Goal: Find specific page/section: Find specific page/section

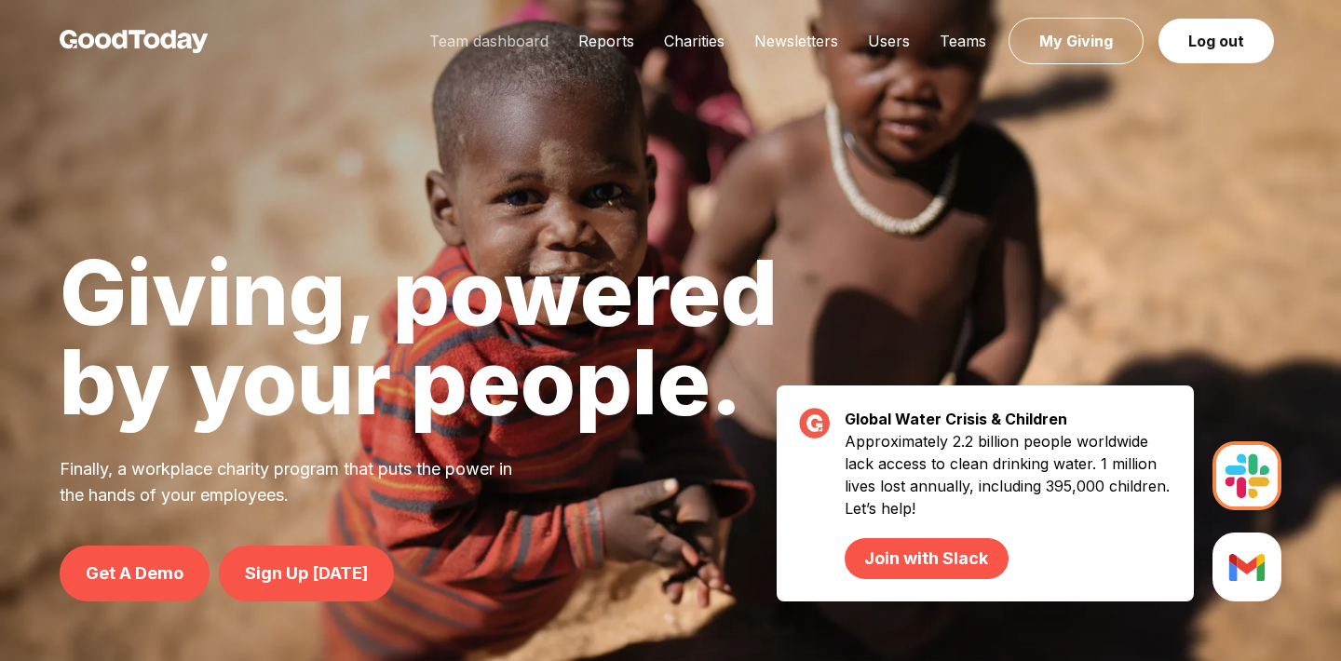
click at [523, 40] on link "Team dashboard" at bounding box center [488, 41] width 149 height 19
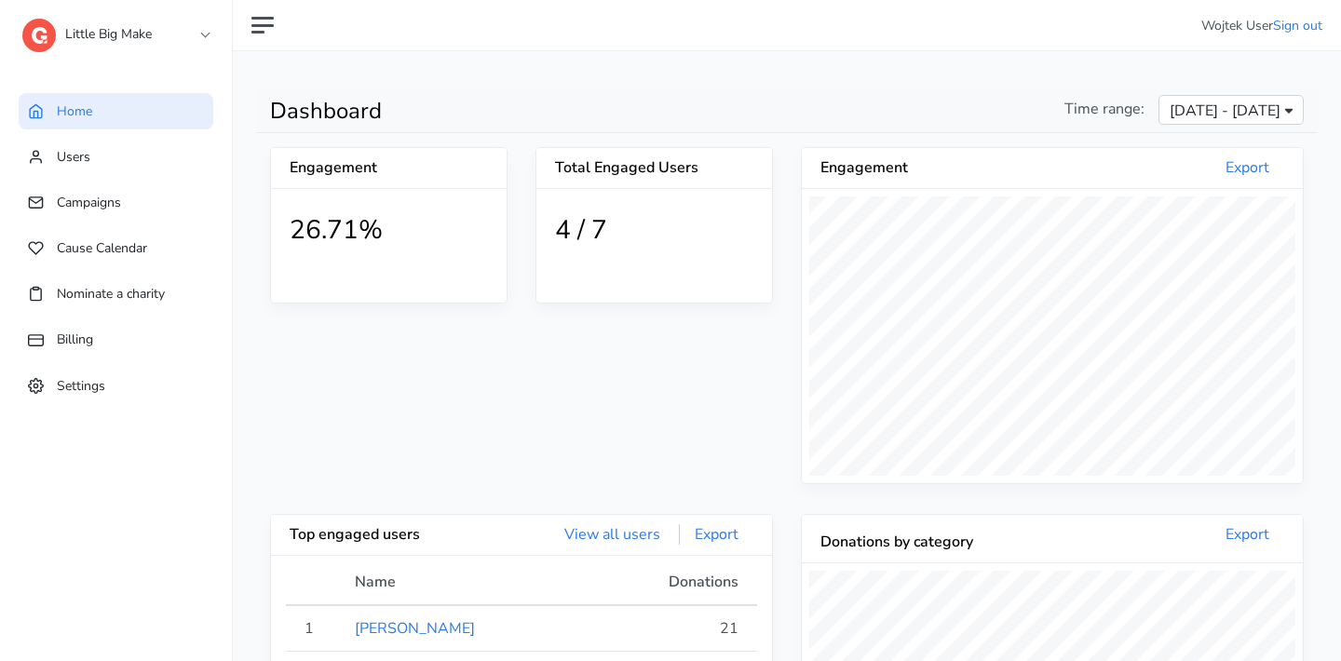
scroll to position [343, 501]
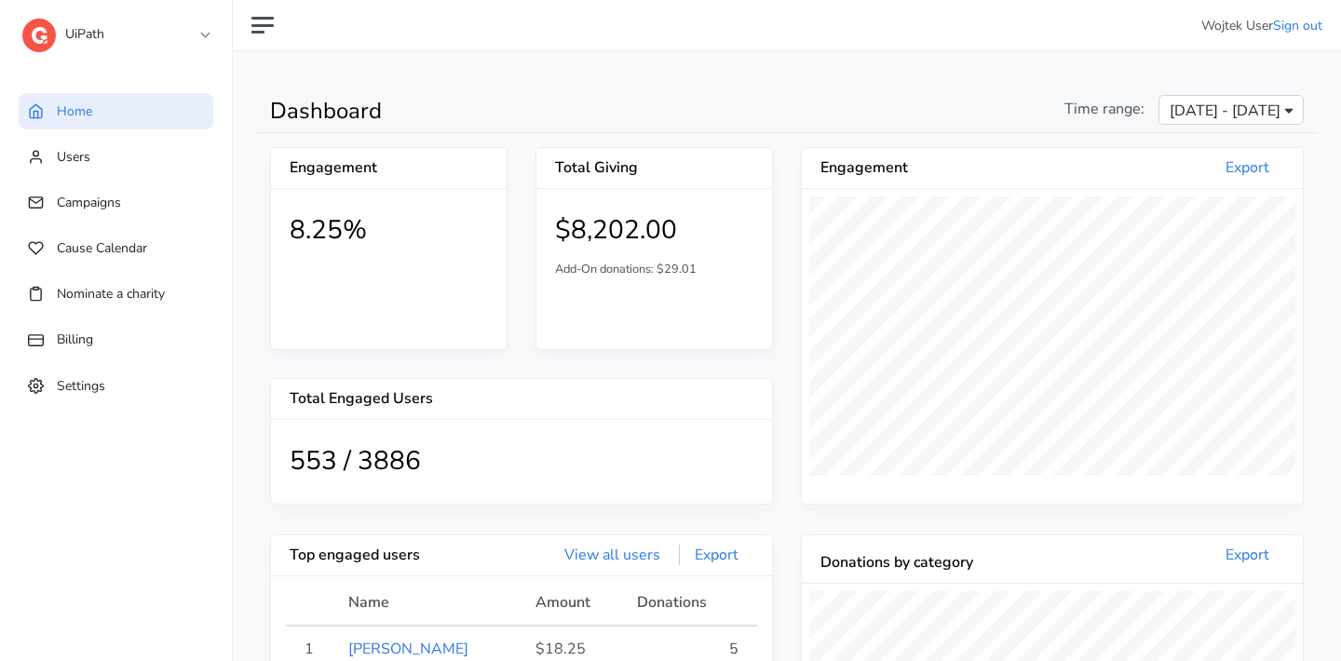
scroll to position [343, 501]
click at [168, 209] on link "Campaigns" at bounding box center [116, 202] width 195 height 36
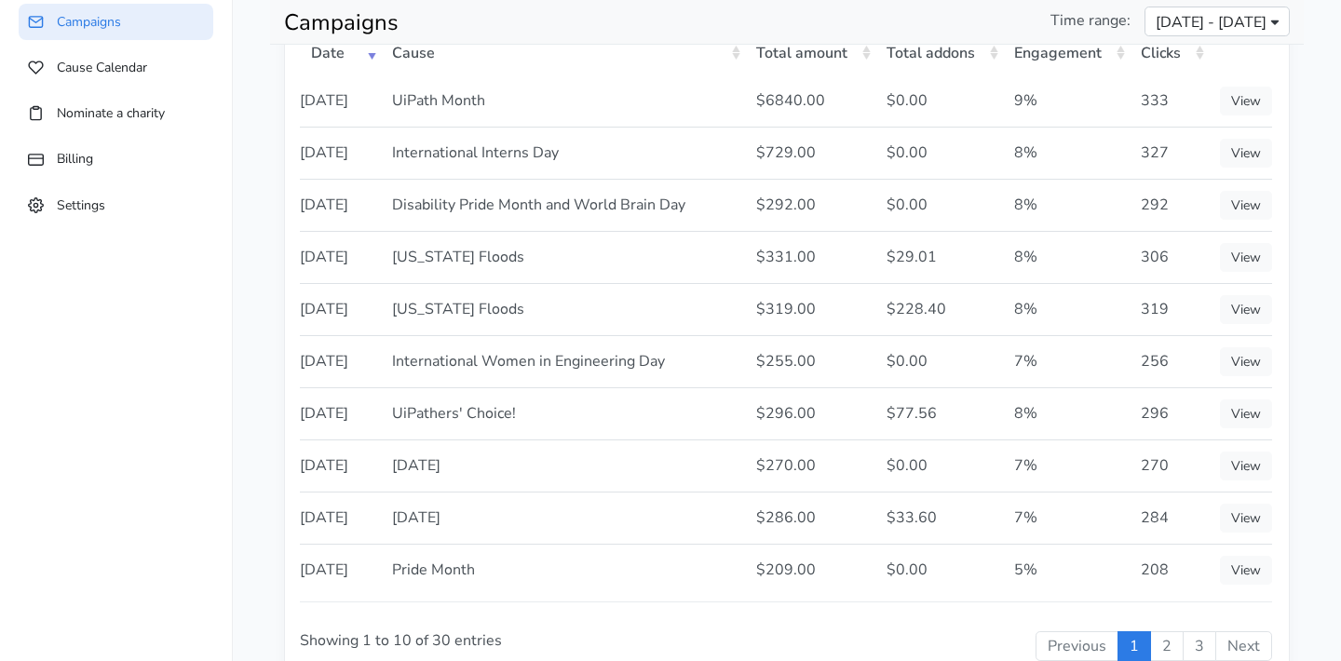
scroll to position [201, 0]
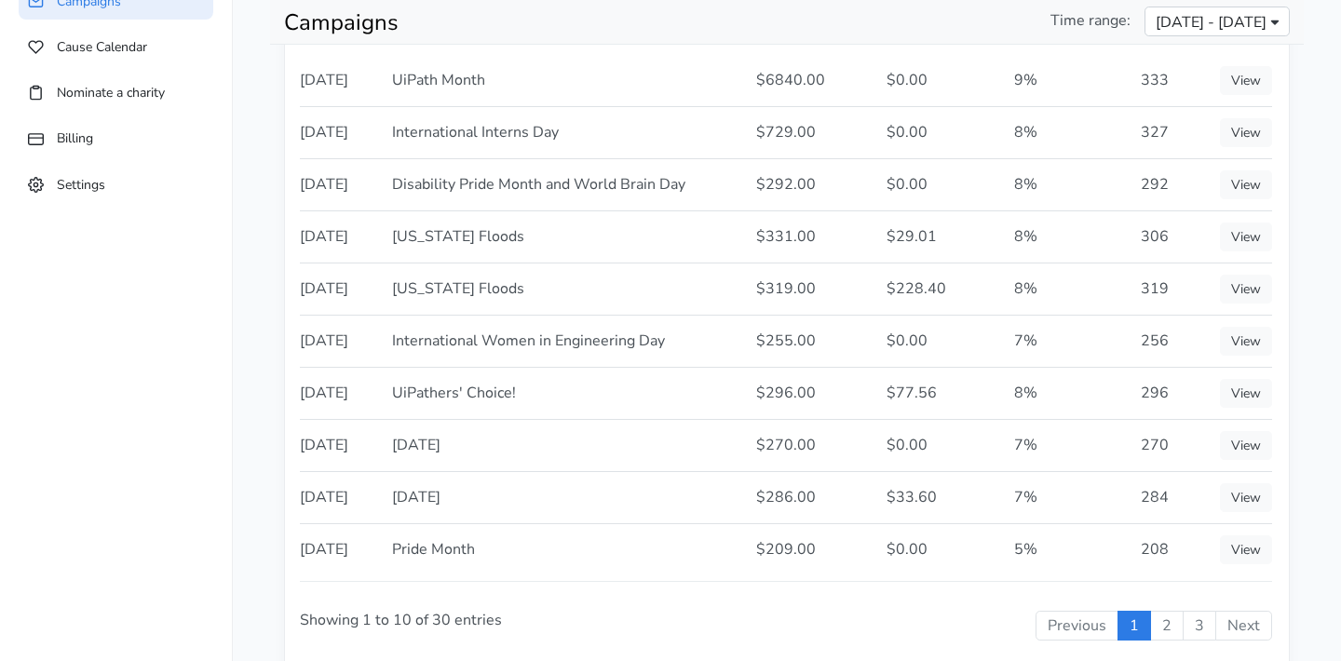
click at [1152, 263] on td "306" at bounding box center [1168, 236] width 79 height 52
click at [590, 1] on div "Campaigns Time range: [DATE] - [DATE]" at bounding box center [787, 22] width 1034 height 44
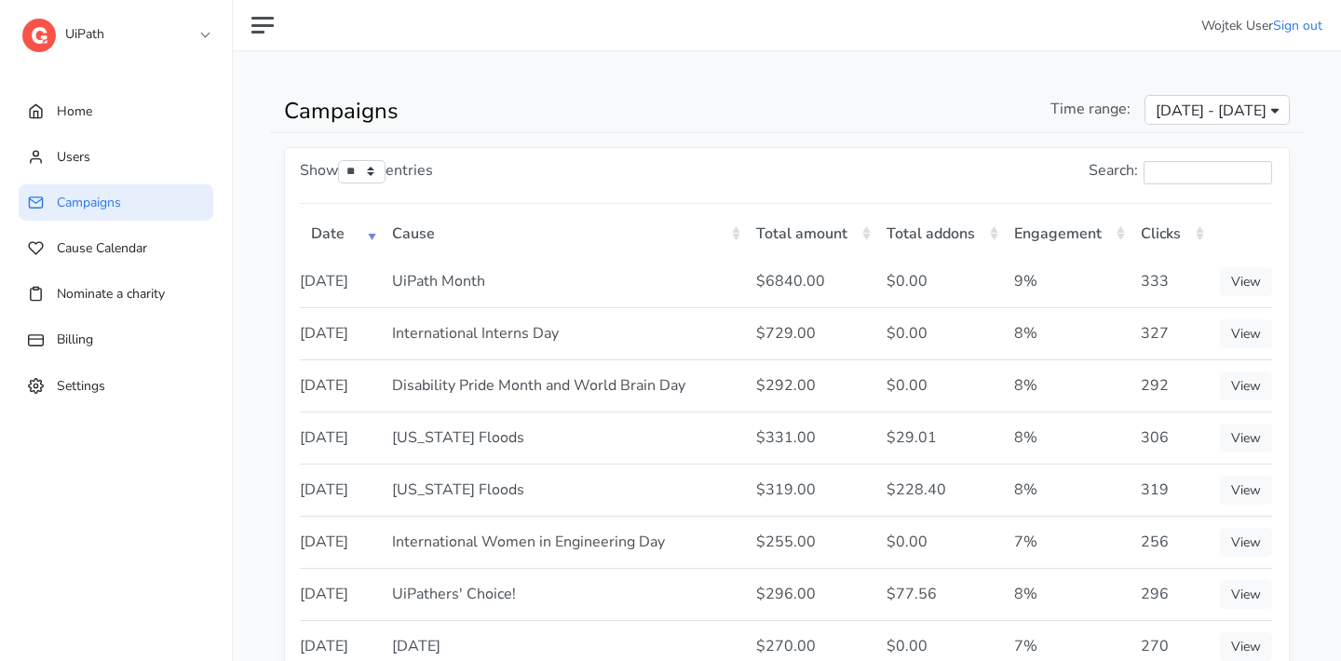
scroll to position [0, 0]
click at [1230, 108] on span "[DATE] - [DATE]" at bounding box center [1211, 111] width 111 height 22
click at [911, 80] on main "Campaigns Time range: [DATE] - [DATE] Show ** ** ** *** entries Search: Date Ca…" at bounding box center [787, 495] width 1108 height 888
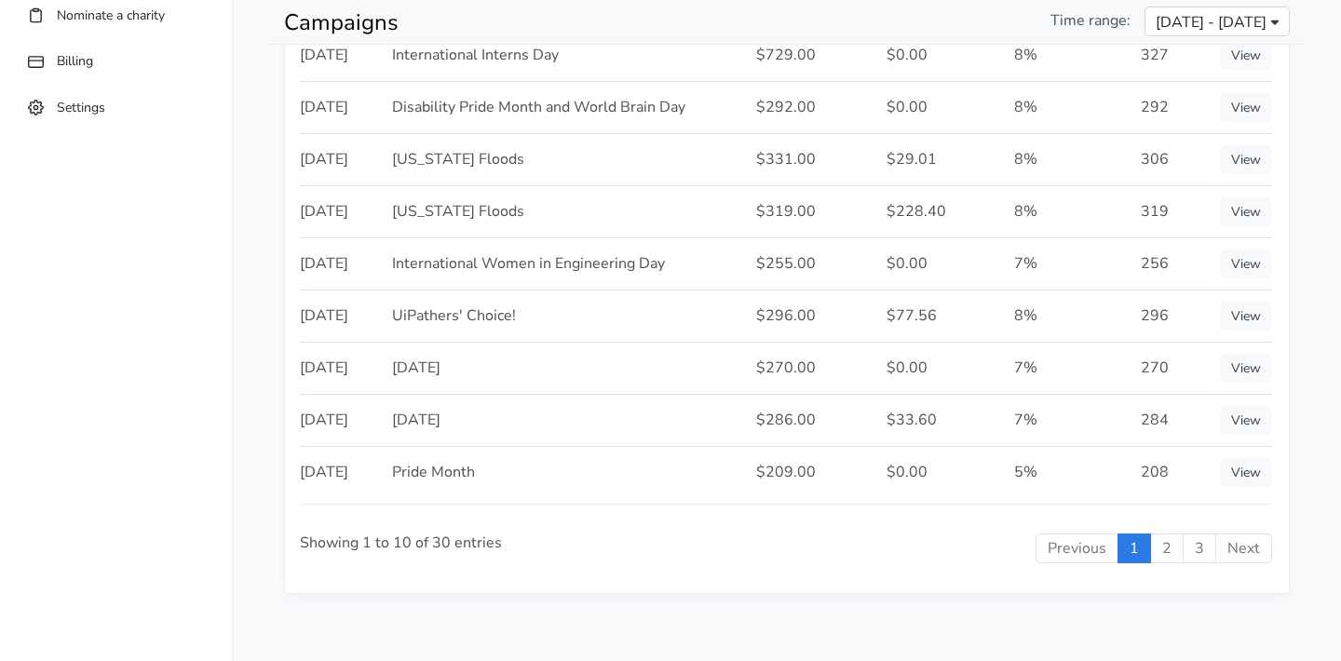
scroll to position [436, 0]
click at [1161, 538] on link "2" at bounding box center [1167, 549] width 34 height 30
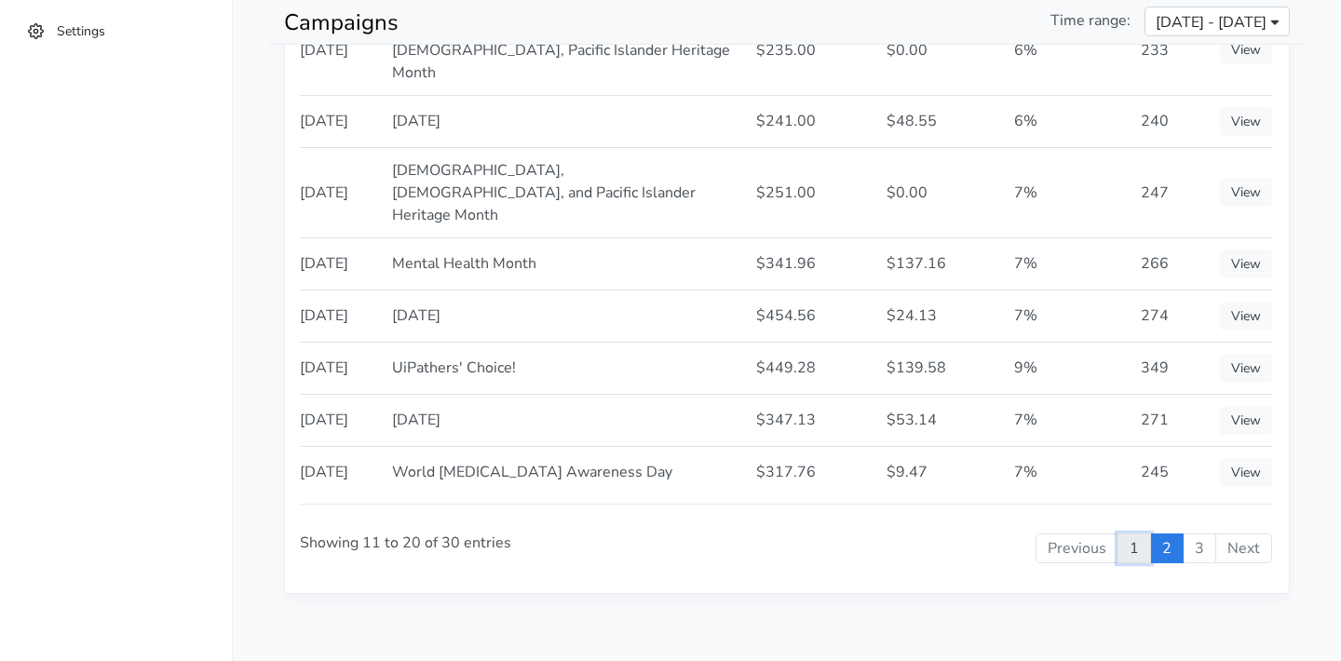
click at [1133, 553] on link "1" at bounding box center [1134, 549] width 34 height 30
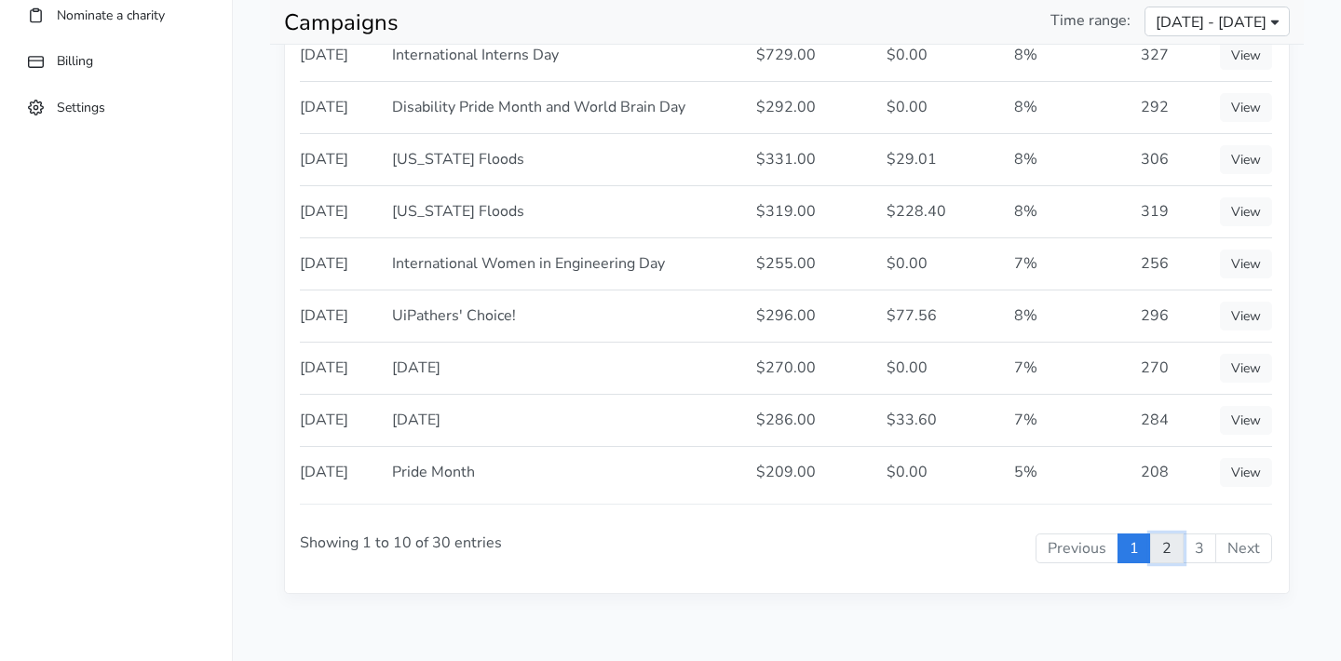
click at [1175, 553] on link "2" at bounding box center [1167, 549] width 34 height 30
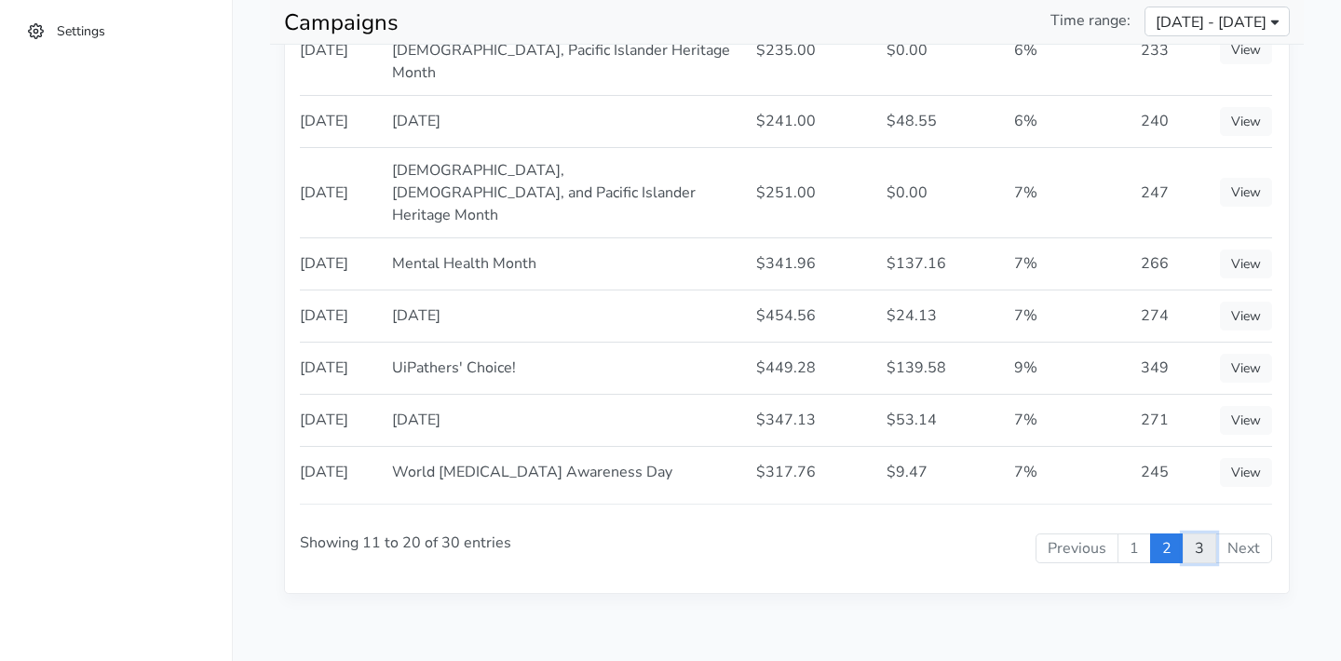
click at [1193, 553] on link "3" at bounding box center [1200, 549] width 34 height 30
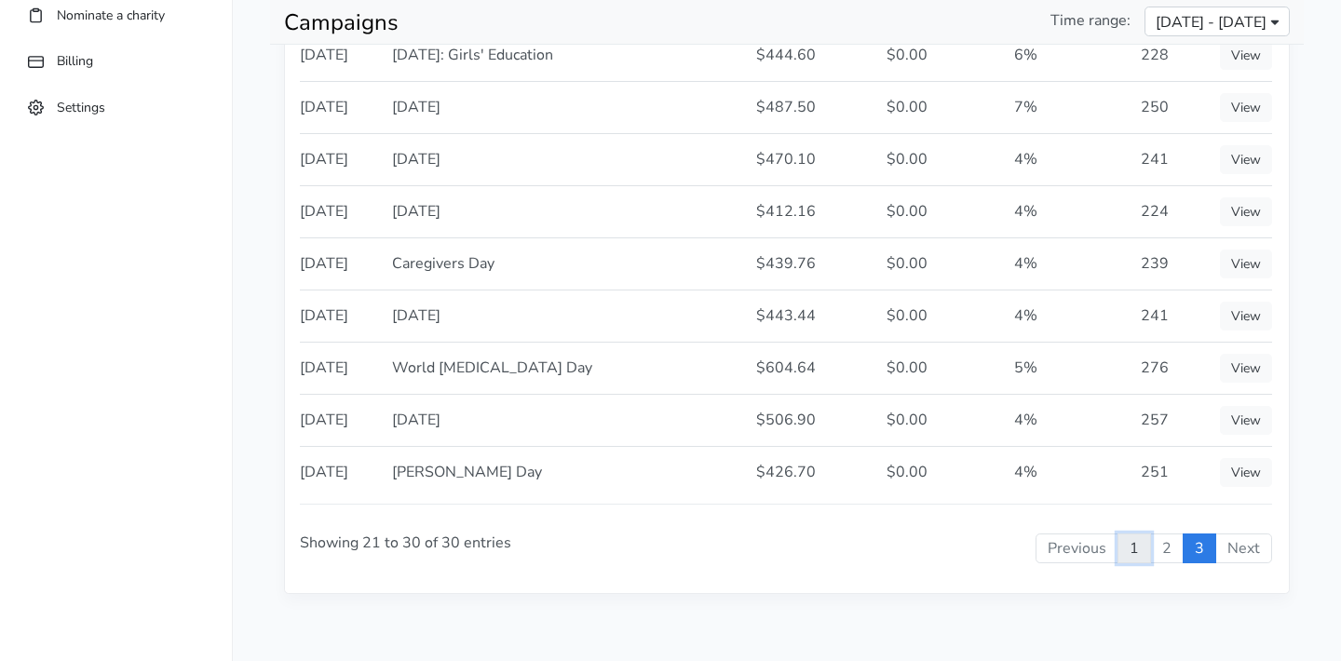
click at [1139, 553] on link "1" at bounding box center [1134, 549] width 34 height 30
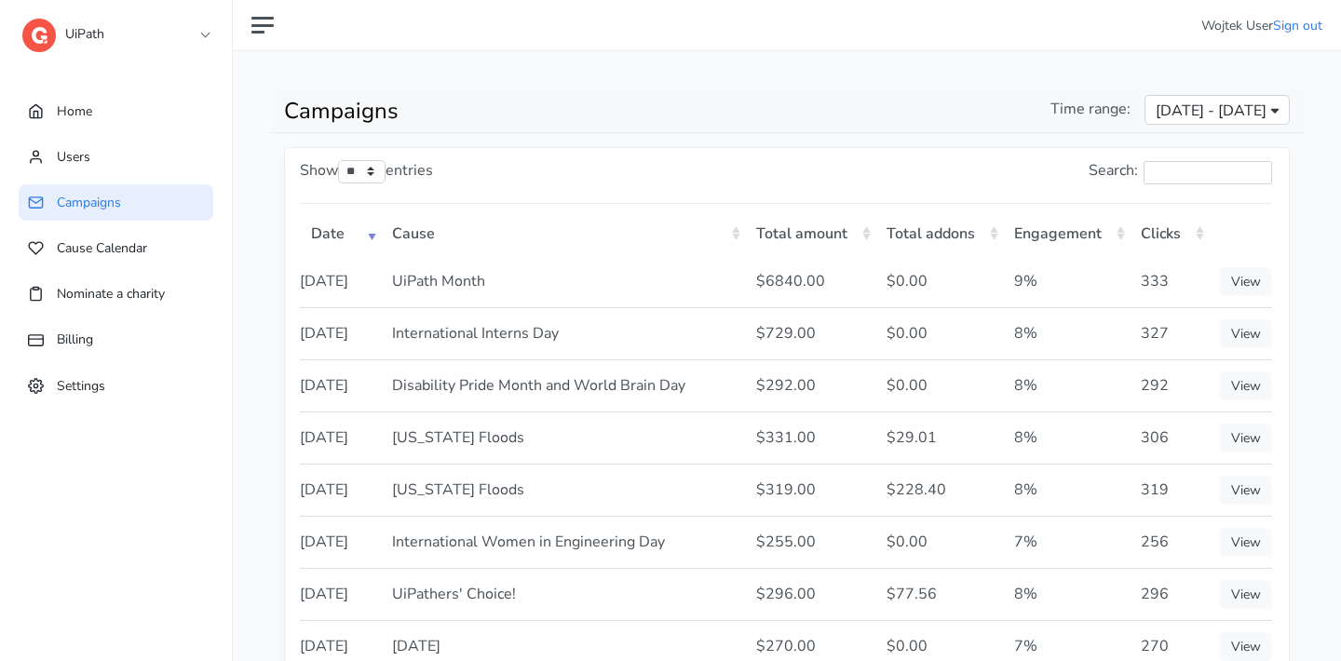
scroll to position [0, 0]
